Goal: Information Seeking & Learning: Learn about a topic

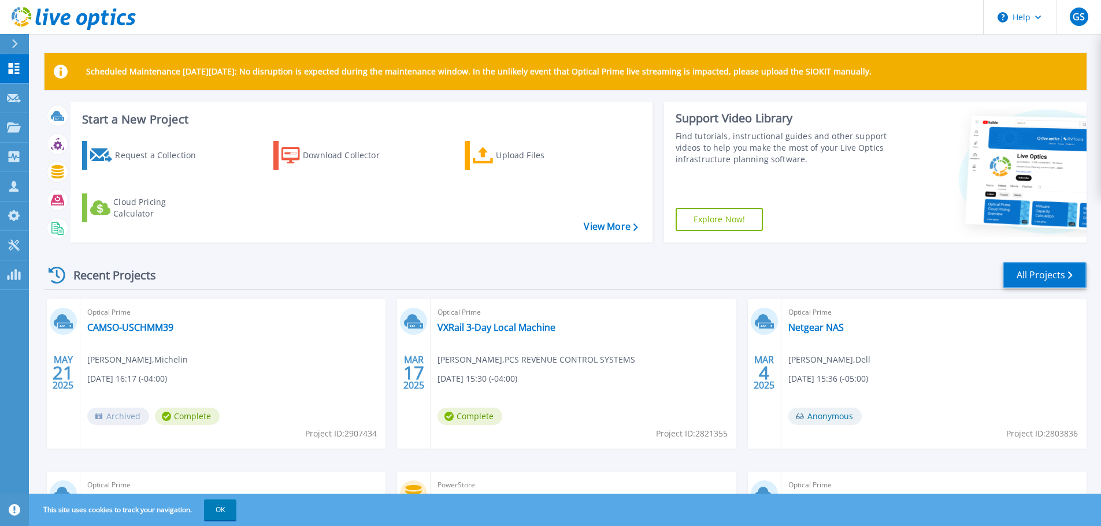
click at [1023, 276] on link "All Projects" at bounding box center [1044, 275] width 84 height 26
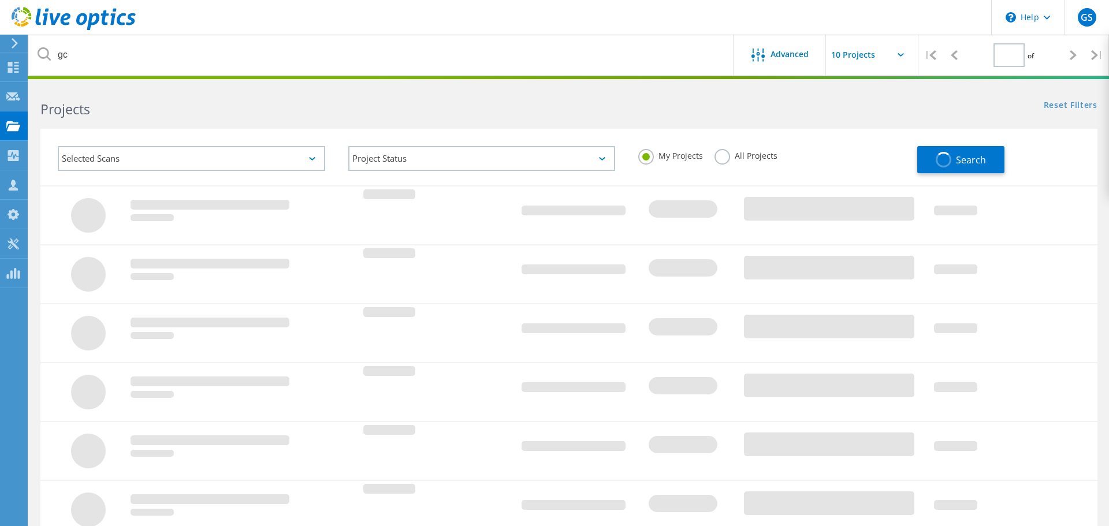
type input "1"
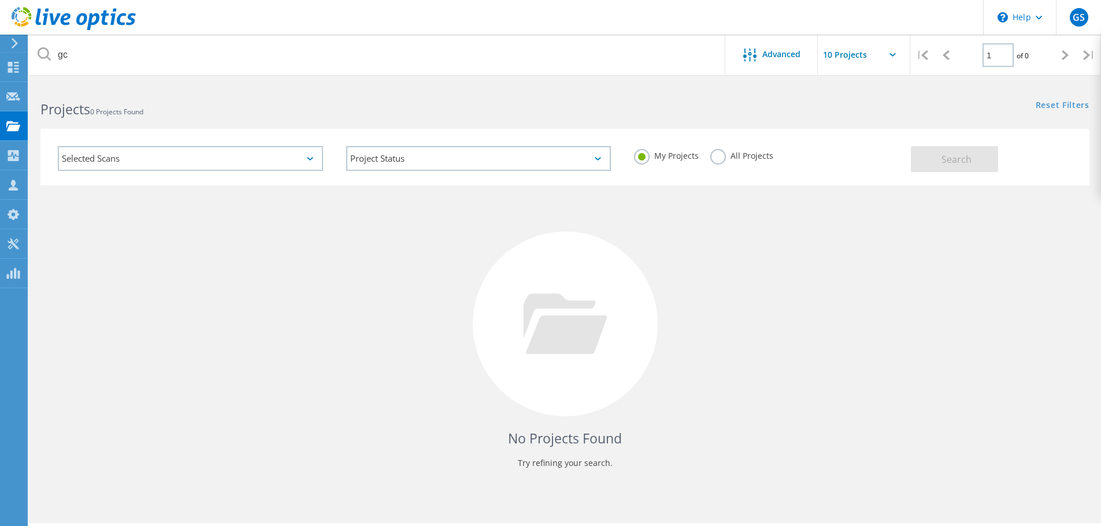
click at [716, 158] on label "All Projects" at bounding box center [741, 154] width 63 height 11
click at [0, 0] on input "All Projects" at bounding box center [0, 0] width 0 height 0
click at [932, 164] on button "Search" at bounding box center [954, 159] width 87 height 26
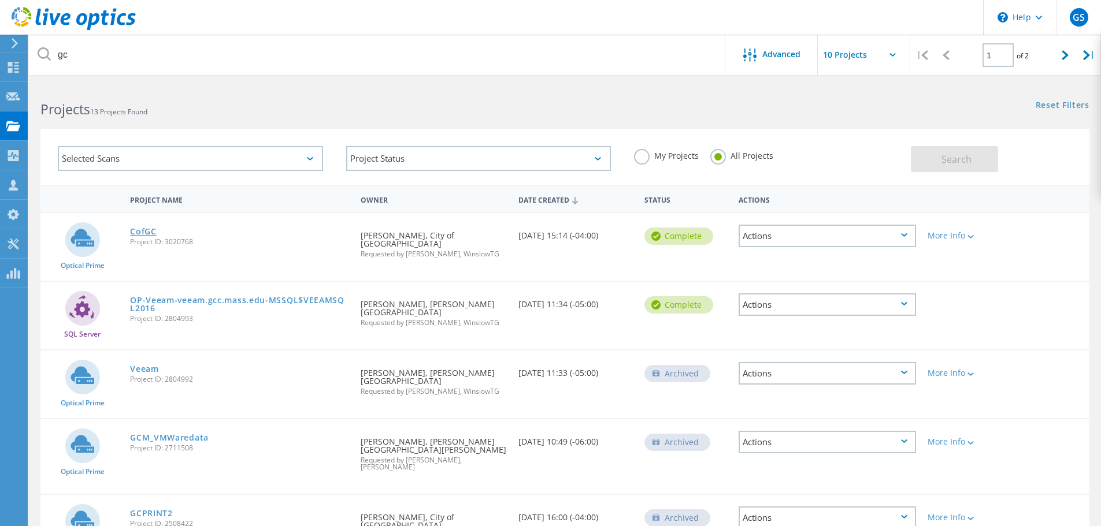
click at [139, 232] on link "CofGC" at bounding box center [143, 232] width 27 height 8
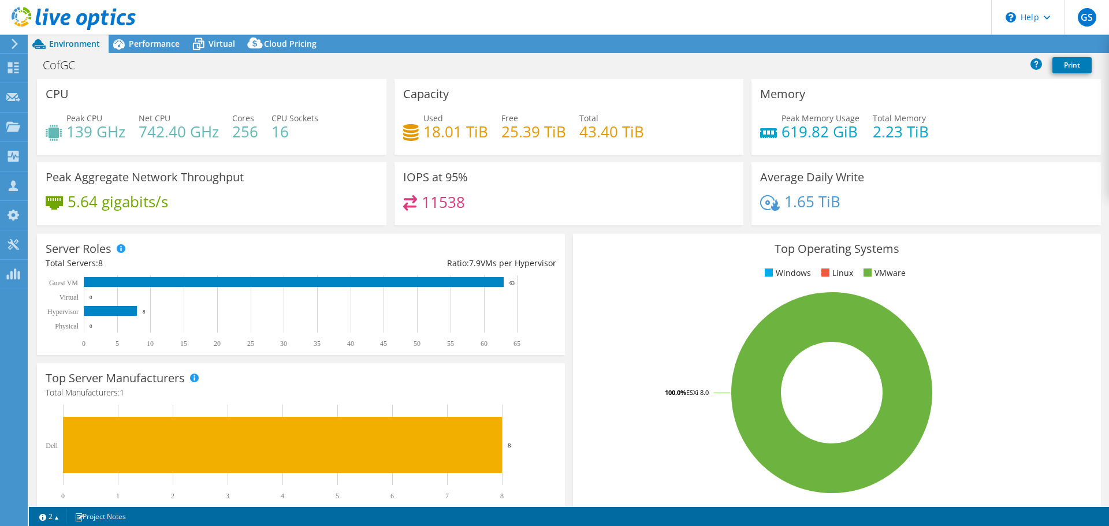
select select "USD"
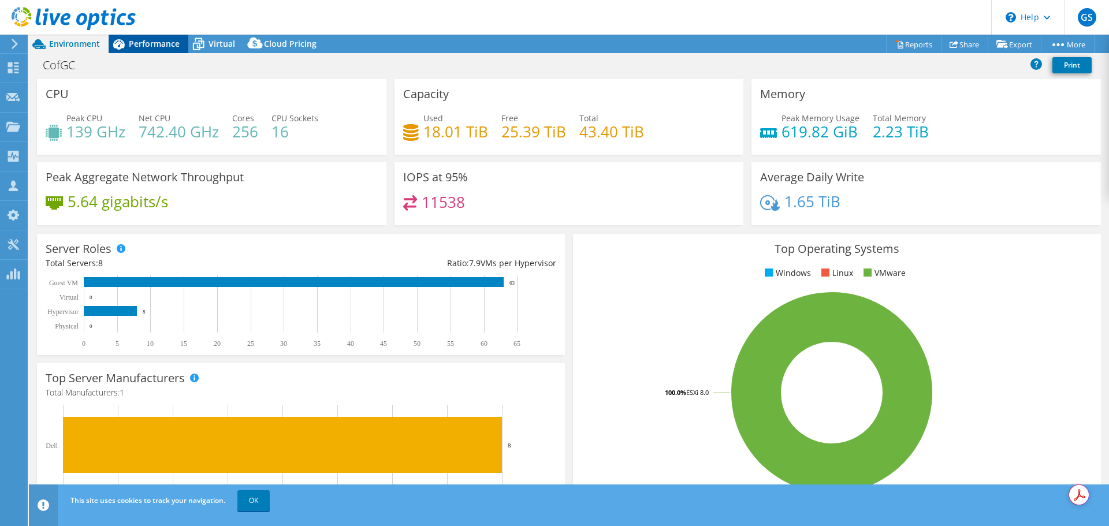
click at [160, 42] on span "Performance" at bounding box center [154, 43] width 51 height 11
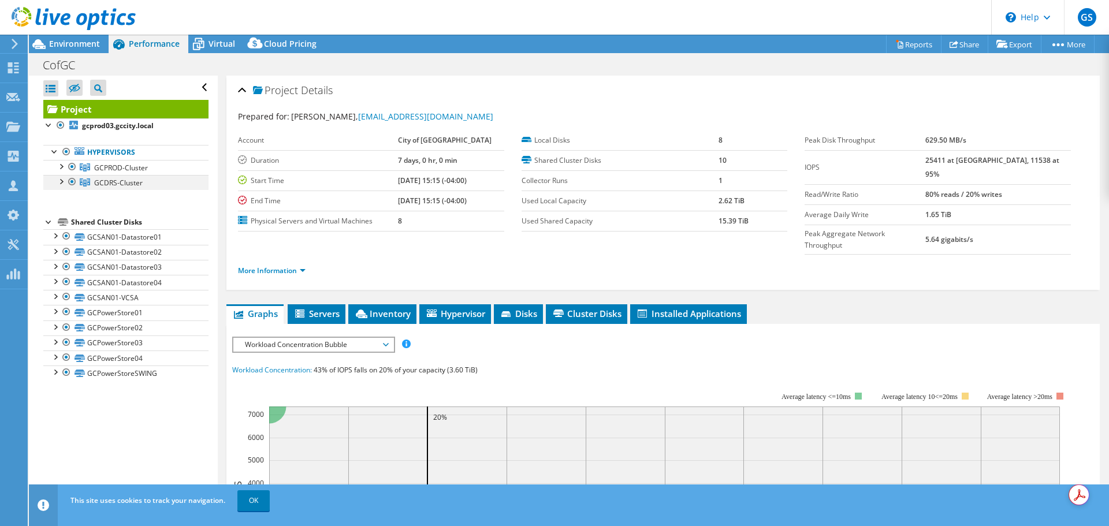
click at [72, 184] on div at bounding box center [72, 182] width 12 height 14
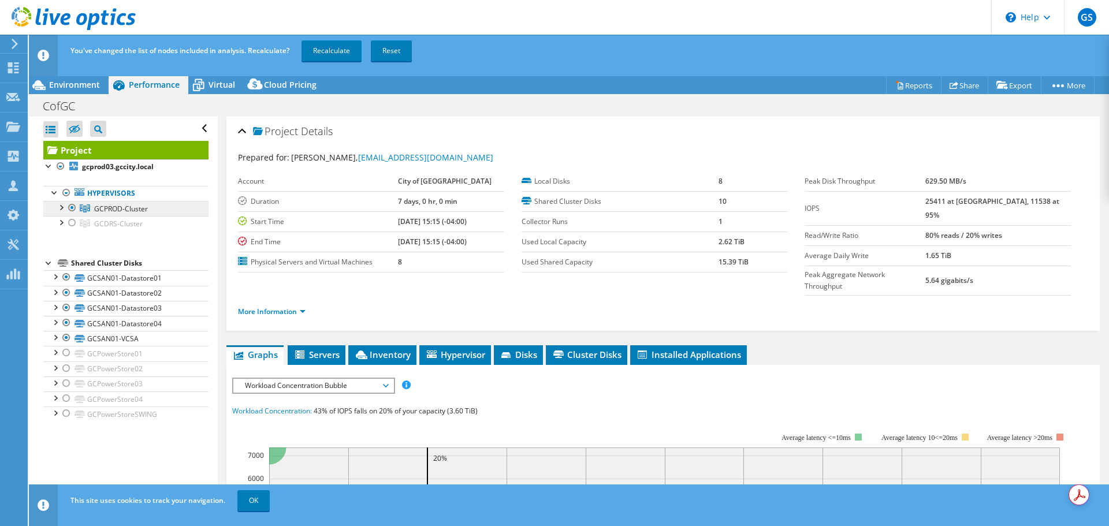
click at [113, 209] on span "GCPROD-Cluster" at bounding box center [121, 209] width 54 height 10
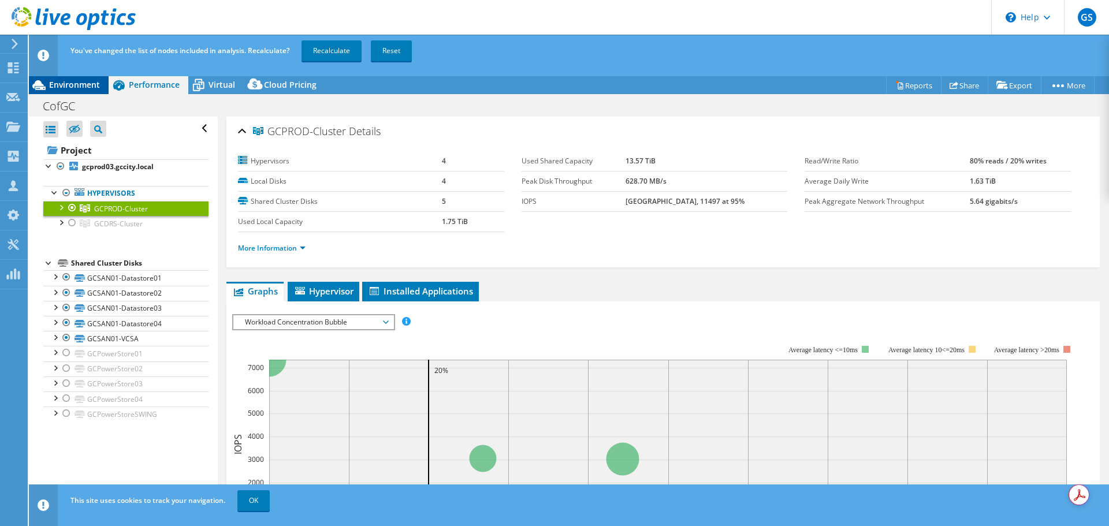
click at [90, 86] on span "Environment" at bounding box center [74, 84] width 51 height 11
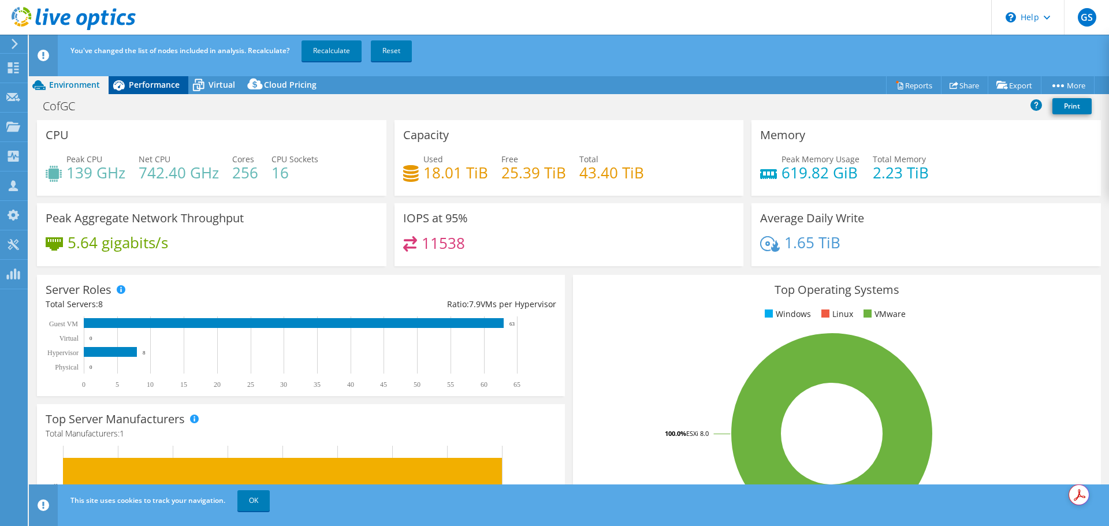
click at [146, 88] on span "Performance" at bounding box center [154, 84] width 51 height 11
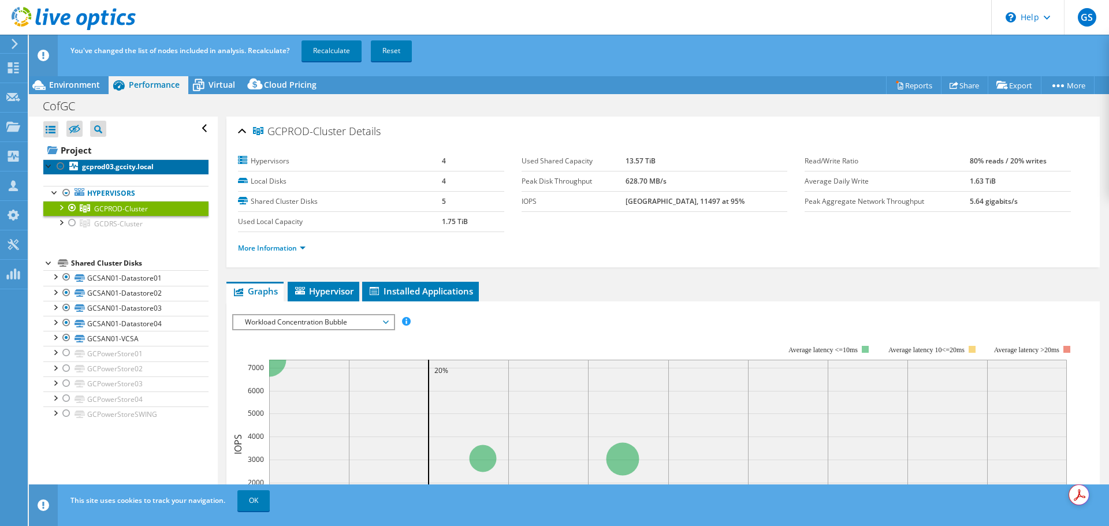
click at [139, 170] on b "gcprod03.gccity.local" at bounding box center [118, 167] width 72 height 10
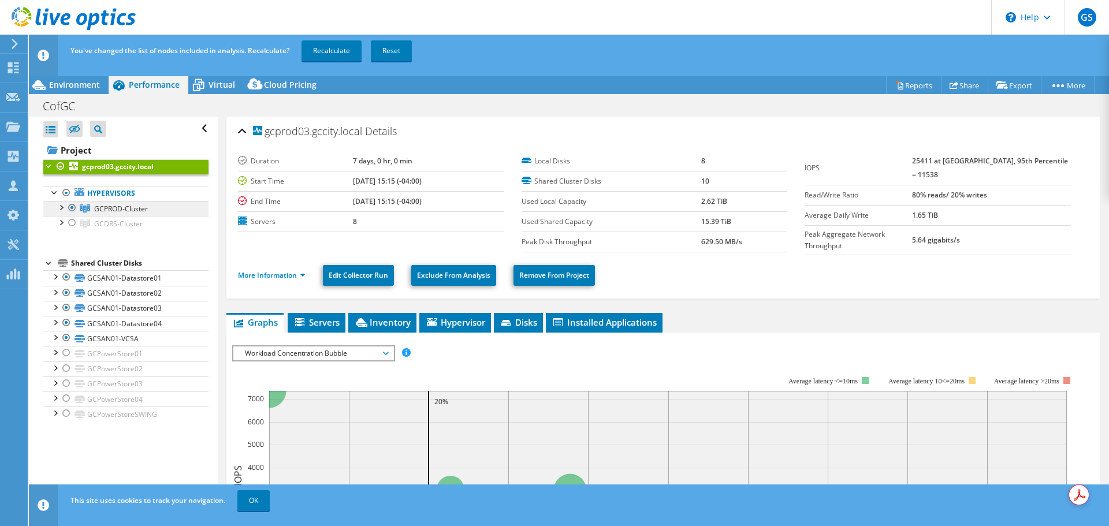
click at [121, 210] on span "GCPROD-Cluster" at bounding box center [121, 209] width 54 height 10
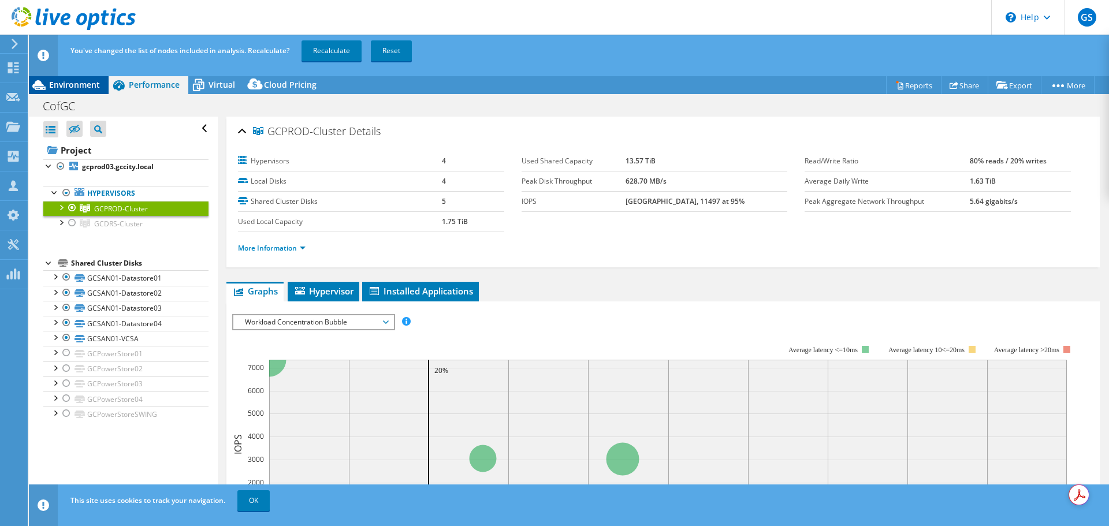
click at [81, 86] on span "Environment" at bounding box center [74, 84] width 51 height 11
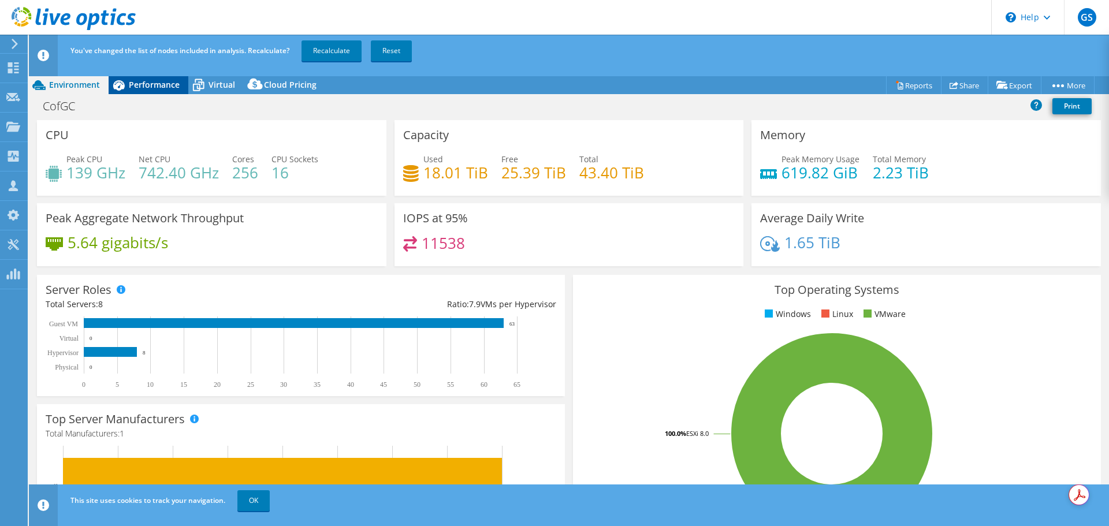
click at [137, 86] on span "Performance" at bounding box center [154, 84] width 51 height 11
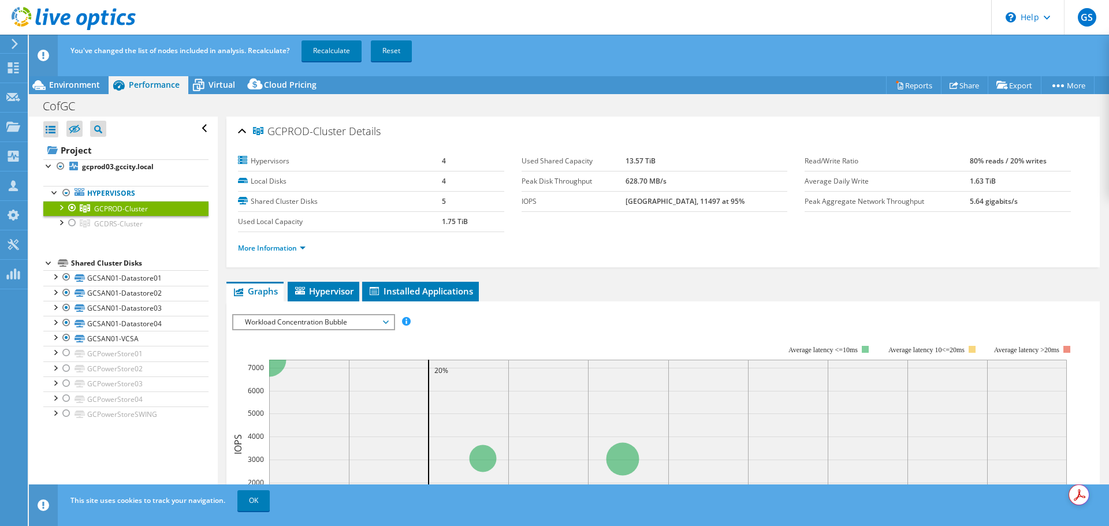
scroll to position [116, 0]
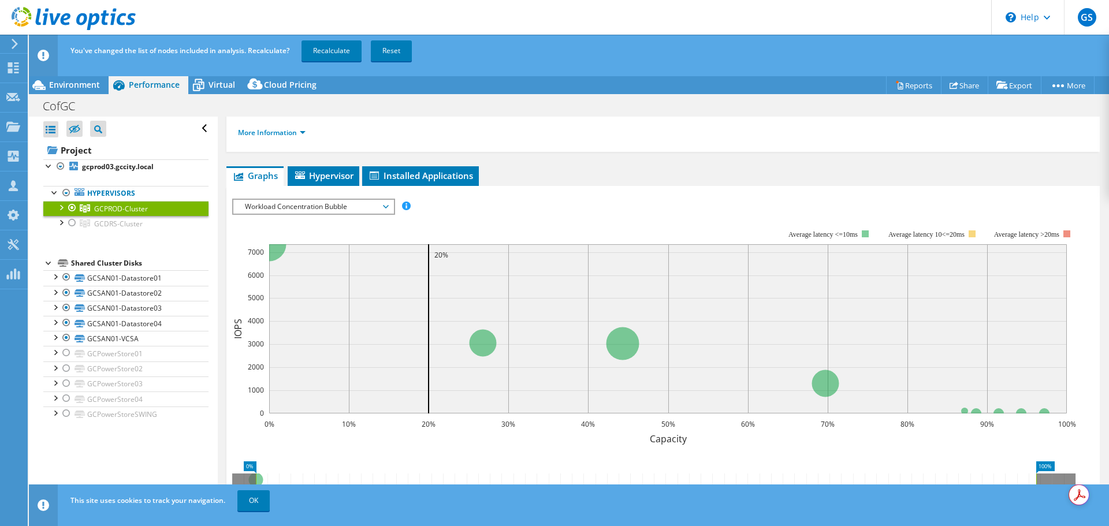
click at [386, 209] on span "Workload Concentration Bubble" at bounding box center [313, 207] width 148 height 14
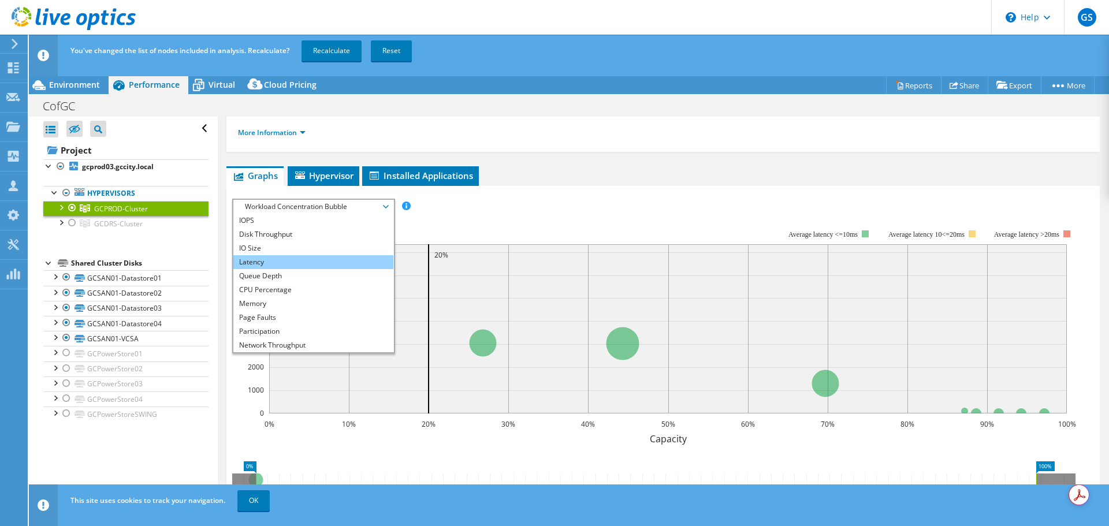
click at [291, 262] on li "Latency" at bounding box center [313, 262] width 160 height 14
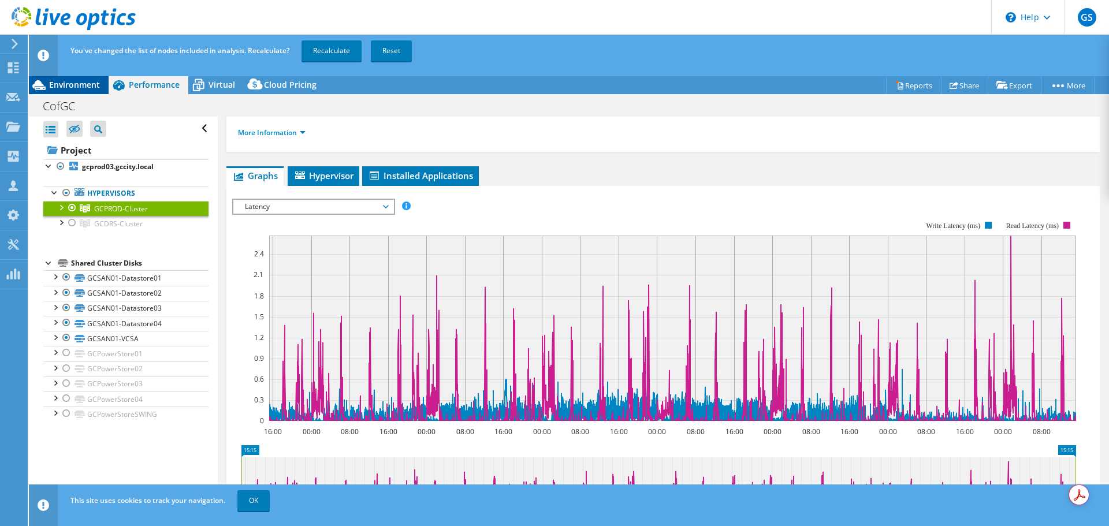
click at [84, 90] on div "Environment" at bounding box center [69, 85] width 80 height 18
